Goal: Task Accomplishment & Management: Manage account settings

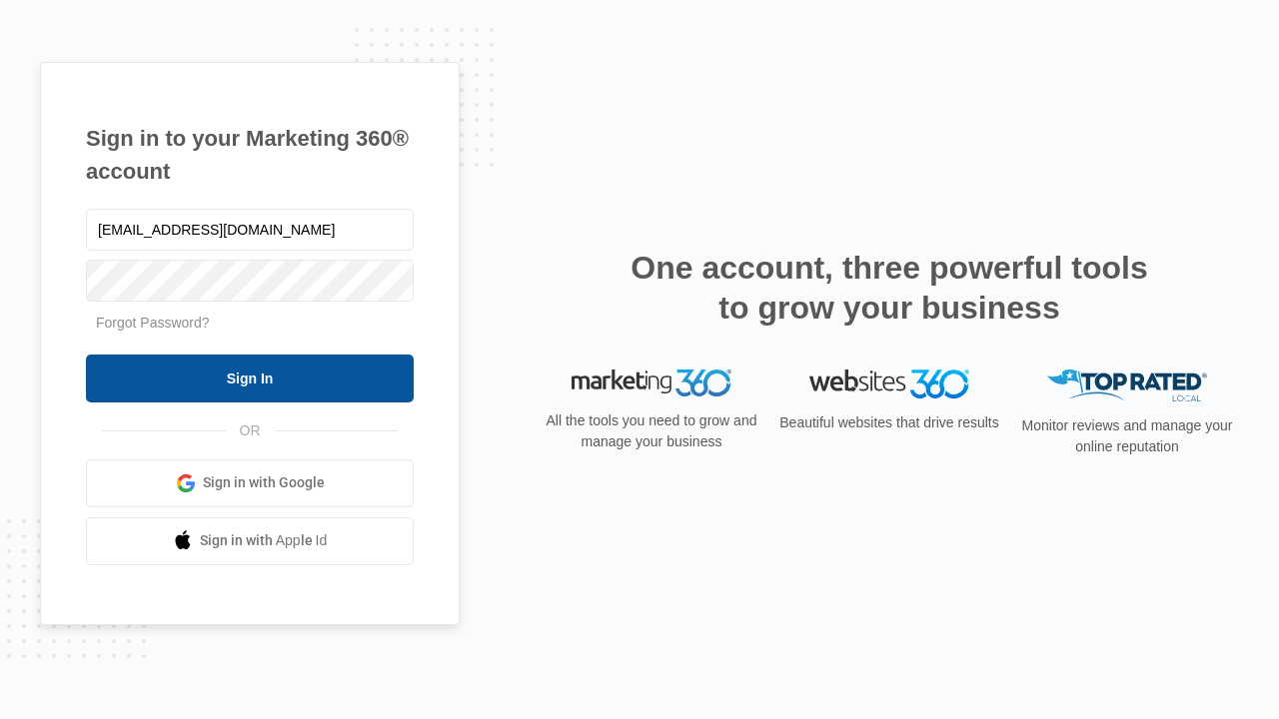
click at [250, 378] on input "Sign In" at bounding box center [250, 379] width 328 height 48
